Goal: Information Seeking & Learning: Understand process/instructions

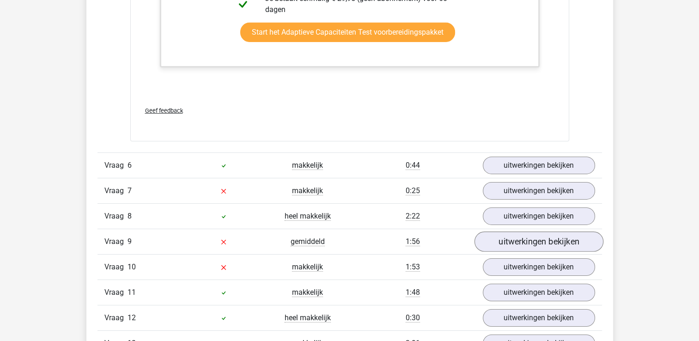
scroll to position [3016, 0]
click at [553, 234] on link "uitwerkingen bekijken" at bounding box center [538, 242] width 129 height 20
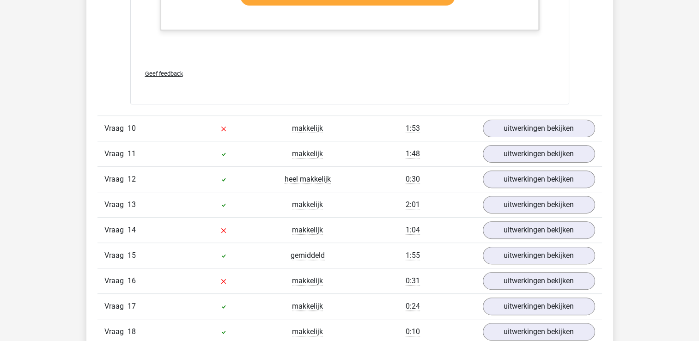
scroll to position [3773, 0]
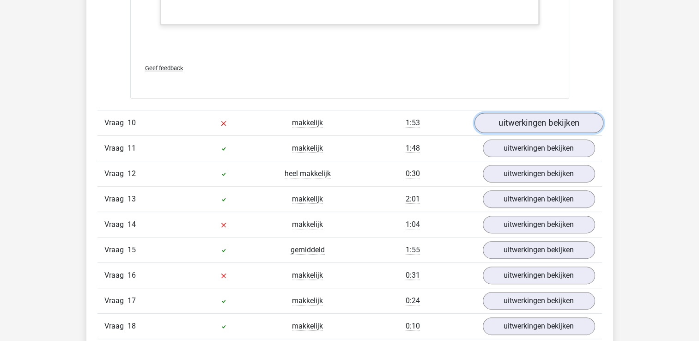
click at [526, 115] on link "uitwerkingen bekijken" at bounding box center [538, 123] width 129 height 20
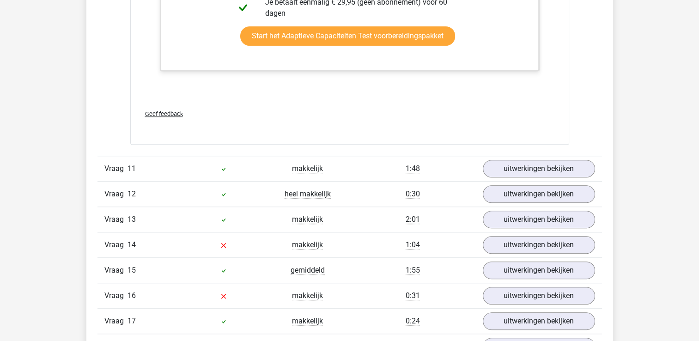
scroll to position [4266, 0]
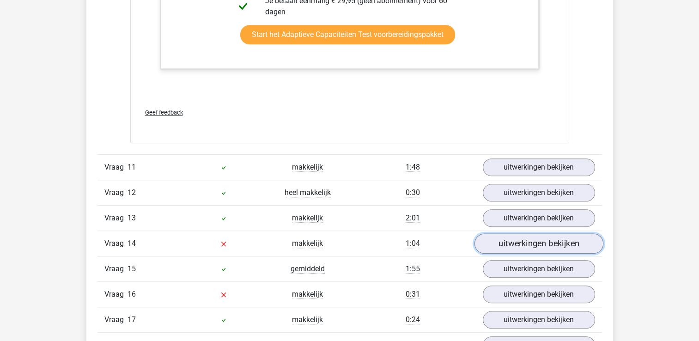
click at [523, 235] on link "uitwerkingen bekijken" at bounding box center [538, 243] width 129 height 20
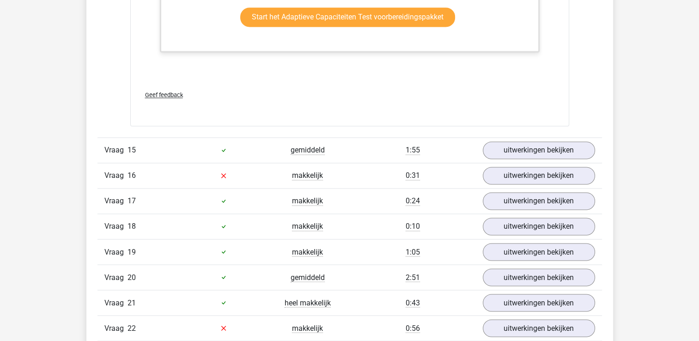
scroll to position [5002, 0]
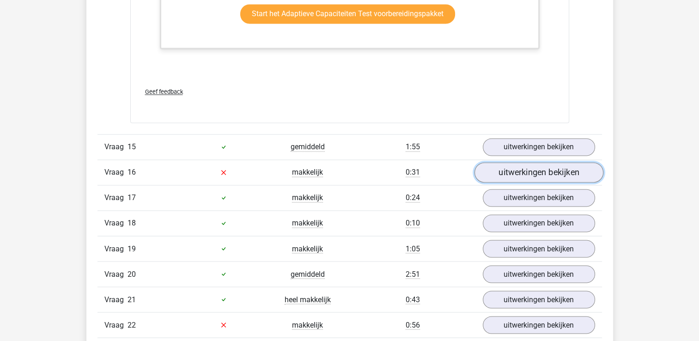
click at [544, 167] on link "uitwerkingen bekijken" at bounding box center [538, 172] width 129 height 20
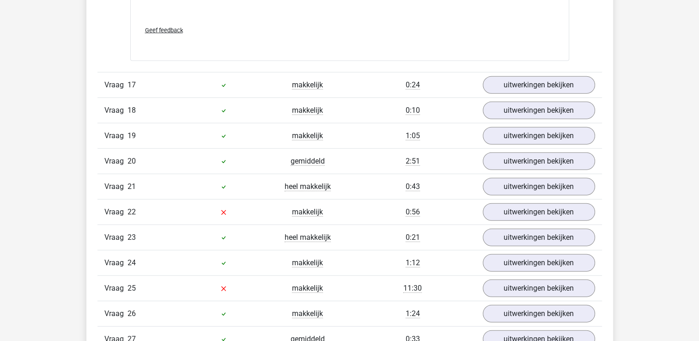
scroll to position [5961, 0]
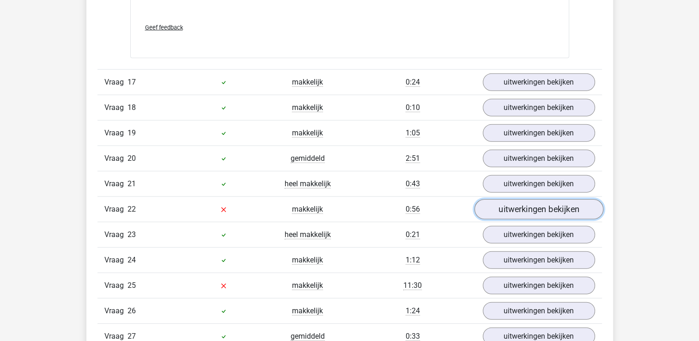
click at [550, 202] on link "uitwerkingen bekijken" at bounding box center [538, 209] width 129 height 20
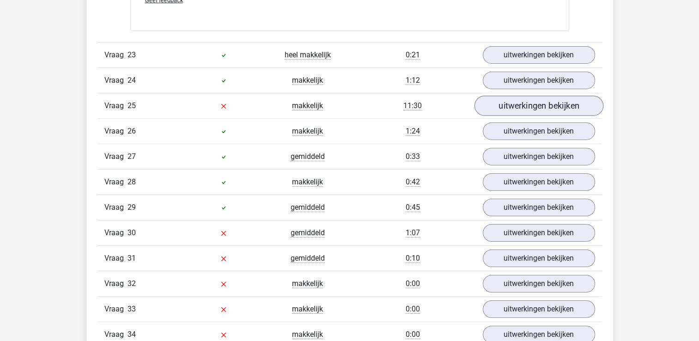
scroll to position [6602, 0]
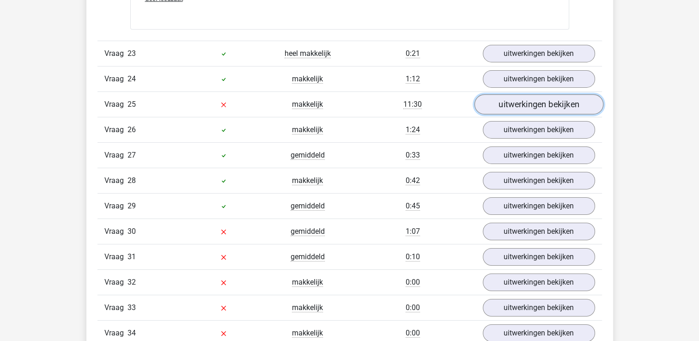
click at [513, 94] on link "uitwerkingen bekijken" at bounding box center [538, 104] width 129 height 20
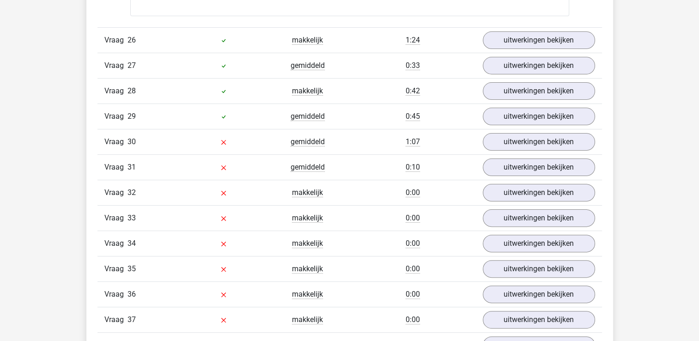
scroll to position [7206, 0]
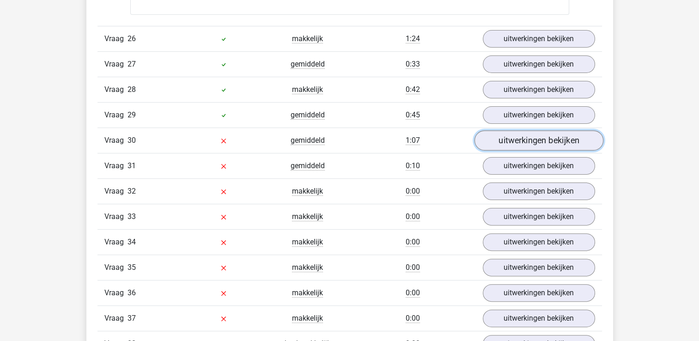
click at [544, 130] on link "uitwerkingen bekijken" at bounding box center [538, 140] width 129 height 20
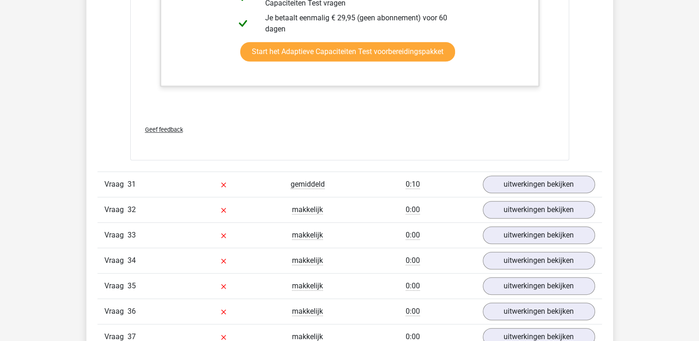
scroll to position [7692, 0]
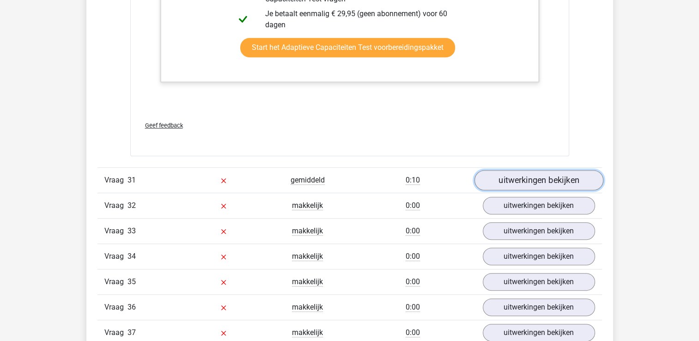
click at [531, 171] on link "uitwerkingen bekijken" at bounding box center [538, 181] width 129 height 20
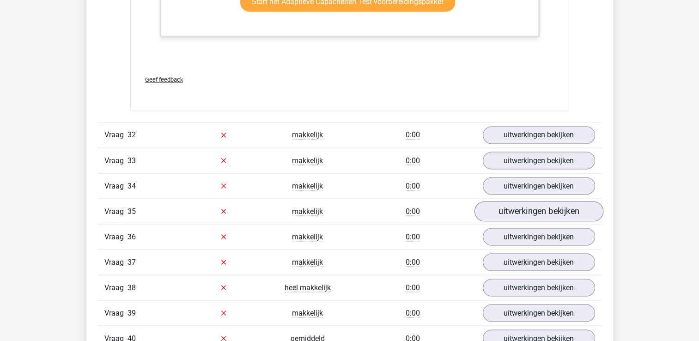
scroll to position [8597, 0]
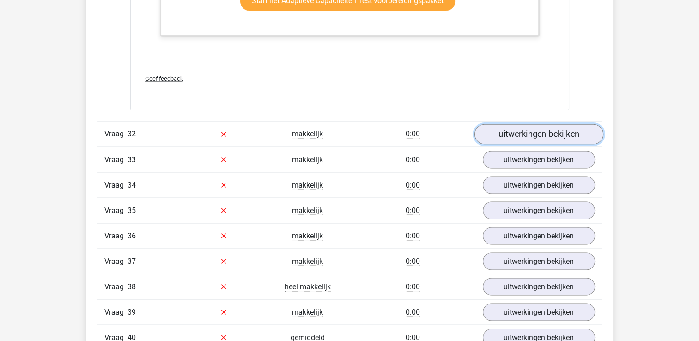
click at [538, 124] on link "uitwerkingen bekijken" at bounding box center [538, 134] width 129 height 20
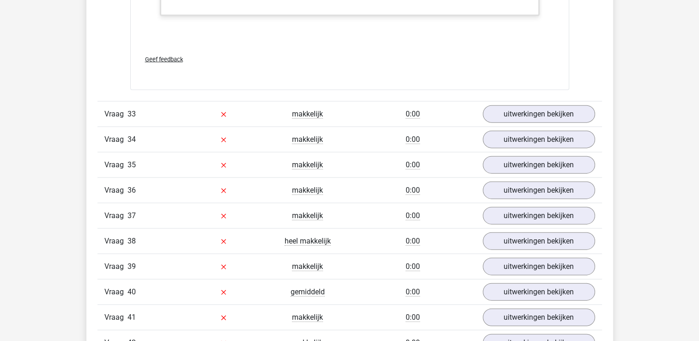
scroll to position [9092, 0]
click at [552, 104] on link "uitwerkingen bekijken" at bounding box center [538, 114] width 129 height 20
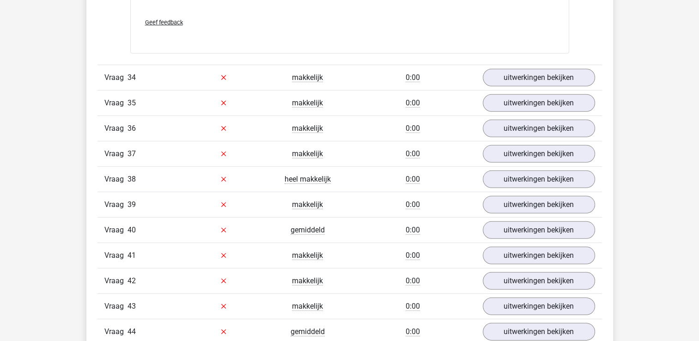
scroll to position [9719, 0]
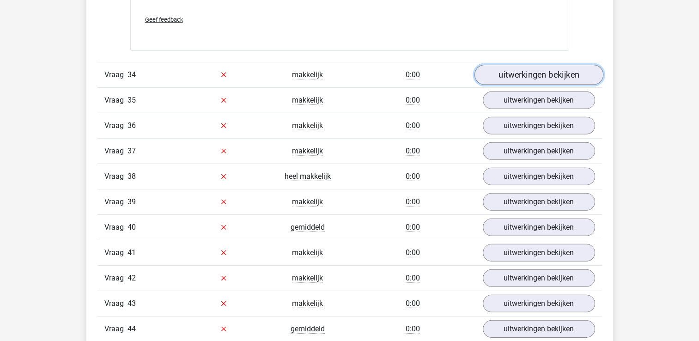
click at [520, 65] on link "uitwerkingen bekijken" at bounding box center [538, 75] width 129 height 20
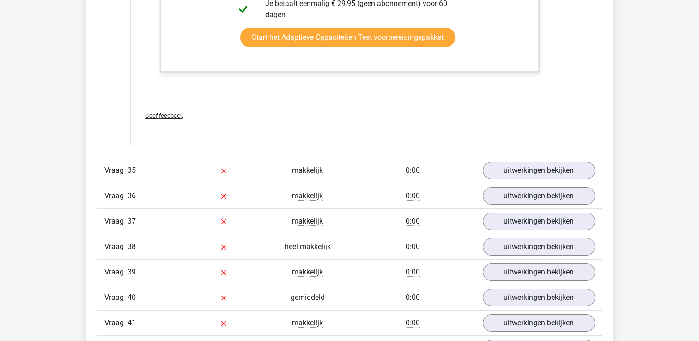
scroll to position [10274, 0]
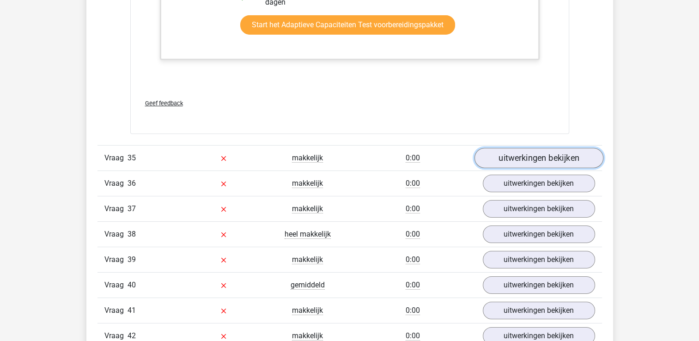
click at [545, 148] on link "uitwerkingen bekijken" at bounding box center [538, 158] width 129 height 20
